Goal: Find specific fact: Find specific fact

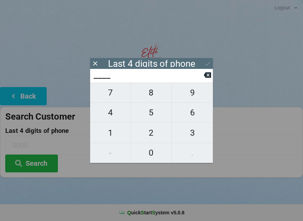
click at [109, 133] on span "1" at bounding box center [110, 133] width 41 height 15
type input "1___"
click at [110, 112] on span "4" at bounding box center [110, 112] width 41 height 15
type input "14__"
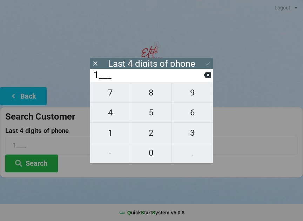
type input "14__"
click at [110, 95] on span "7" at bounding box center [110, 92] width 41 height 15
type input "147_"
click at [203, 77] on input "147_" at bounding box center [148, 75] width 111 height 11
click at [200, 77] on input "147_" at bounding box center [148, 75] width 111 height 11
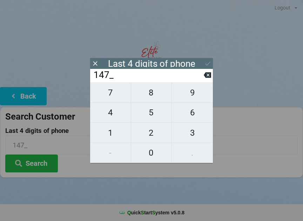
click at [203, 75] on input "147_" at bounding box center [148, 75] width 111 height 11
click at [206, 78] on icon at bounding box center [207, 76] width 7 height 6
type input "14__"
click at [188, 95] on span "9" at bounding box center [192, 92] width 41 height 15
type input "149_"
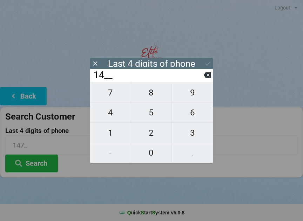
type input "149_"
click at [110, 95] on span "7" at bounding box center [110, 92] width 41 height 15
type input "1497"
click at [204, 64] on icon at bounding box center [207, 63] width 7 height 7
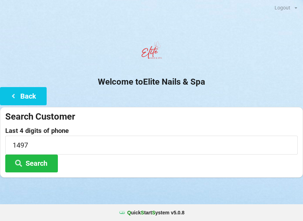
click at [39, 163] on button "Search" at bounding box center [31, 164] width 53 height 18
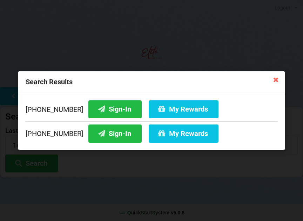
click at [104, 134] on button "Sign-In" at bounding box center [114, 134] width 53 height 18
